Goal: Use online tool/utility: Utilize a website feature to perform a specific function

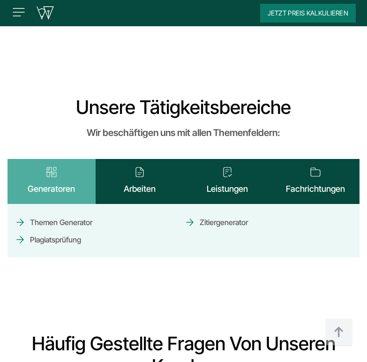
scroll to position [3887, 0]
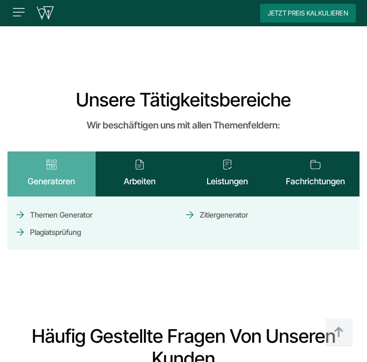
click at [68, 226] on link "Plagiatsprüfung" at bounding box center [48, 232] width 67 height 16
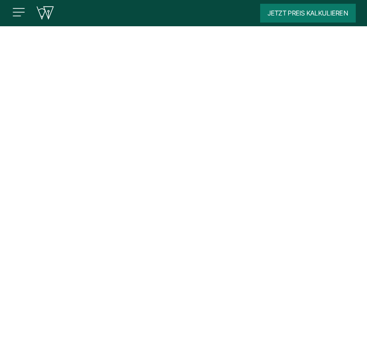
scroll to position [328, 0]
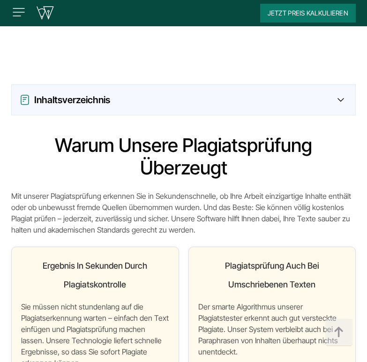
scroll to position [610, 0]
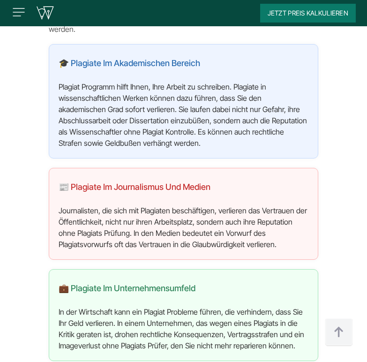
scroll to position [3249, 0]
